Goal: Task Accomplishment & Management: Complete application form

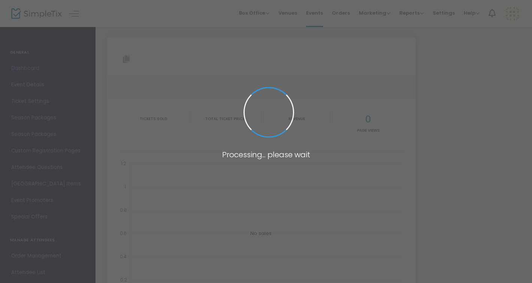
type input "[URL][DOMAIN_NAME][PERSON_NAME]"
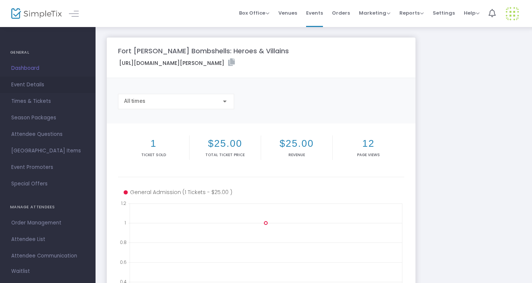
click at [33, 90] on link "Event Details" at bounding box center [48, 84] width 96 height 16
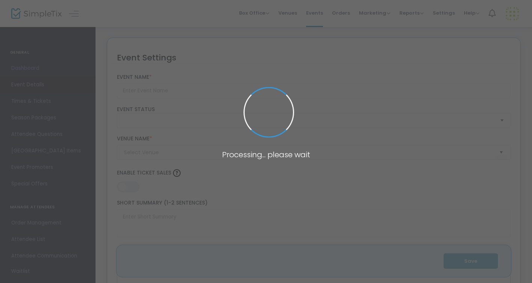
type input "Fort [PERSON_NAME] Bombshells: Heroes & Villains"
type textarea "Nerdlesque is back with Heroes & Villains, showcasing characters from comics, m…"
type input "Buy Tickets"
type input "East Ende Eclectic"
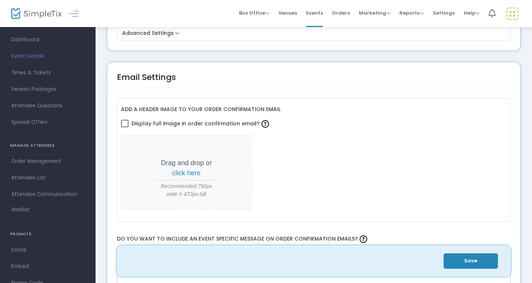
scroll to position [818, 0]
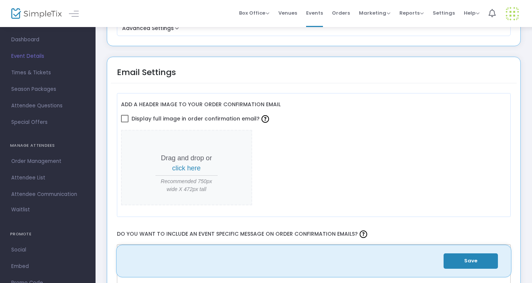
click at [200, 170] on span "Drag and drop or click here Recommended 750px wide X 472px tall" at bounding box center [186, 167] width 131 height 75
click at [190, 164] on span "click here" at bounding box center [186, 167] width 28 height 7
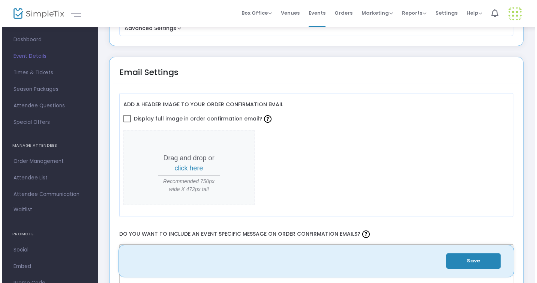
scroll to position [0, 0]
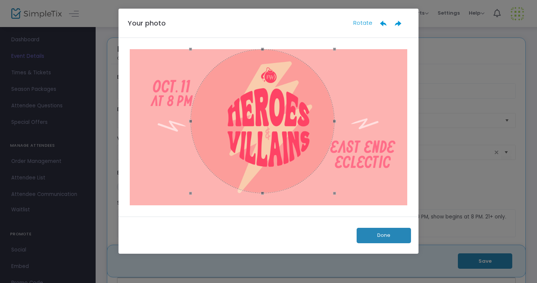
drag, startPoint x: 268, startPoint y: 205, endPoint x: 268, endPoint y: 193, distance: 11.6
click at [268, 193] on span at bounding box center [262, 193] width 136 height 8
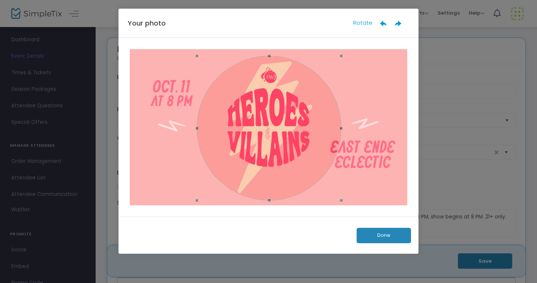
drag, startPoint x: 270, startPoint y: 108, endPoint x: 277, endPoint y: 114, distance: 9.8
click at [277, 114] on div at bounding box center [269, 128] width 144 height 144
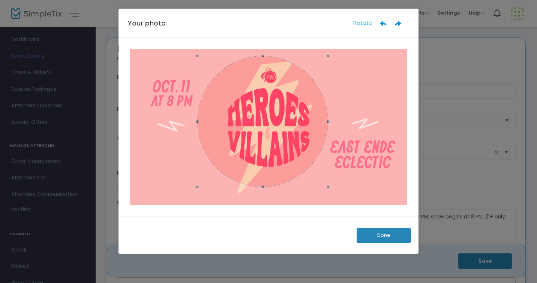
drag, startPoint x: 269, startPoint y: 200, endPoint x: 269, endPoint y: 187, distance: 13.1
click at [269, 187] on span at bounding box center [262, 186] width 123 height 8
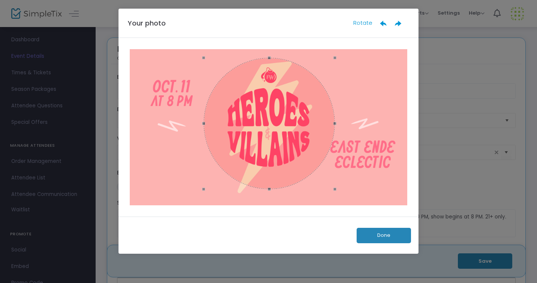
drag, startPoint x: 271, startPoint y: 117, endPoint x: 278, endPoint y: 119, distance: 6.6
click at [278, 119] on div at bounding box center [268, 123] width 131 height 131
click at [81, 53] on ngb-modal-window "Your photo Rotate Done" at bounding box center [268, 141] width 537 height 283
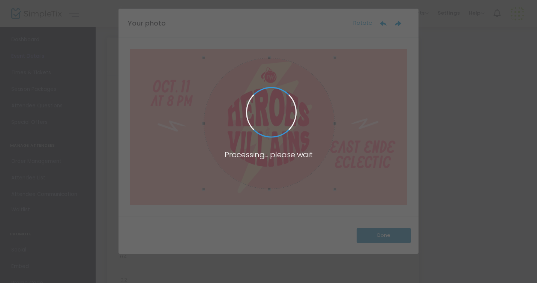
type input "https://www.simpletix.com/e/fort-wayne-bombshells-heroes-villains-tickets-237391"
